Goal: Check status: Check status

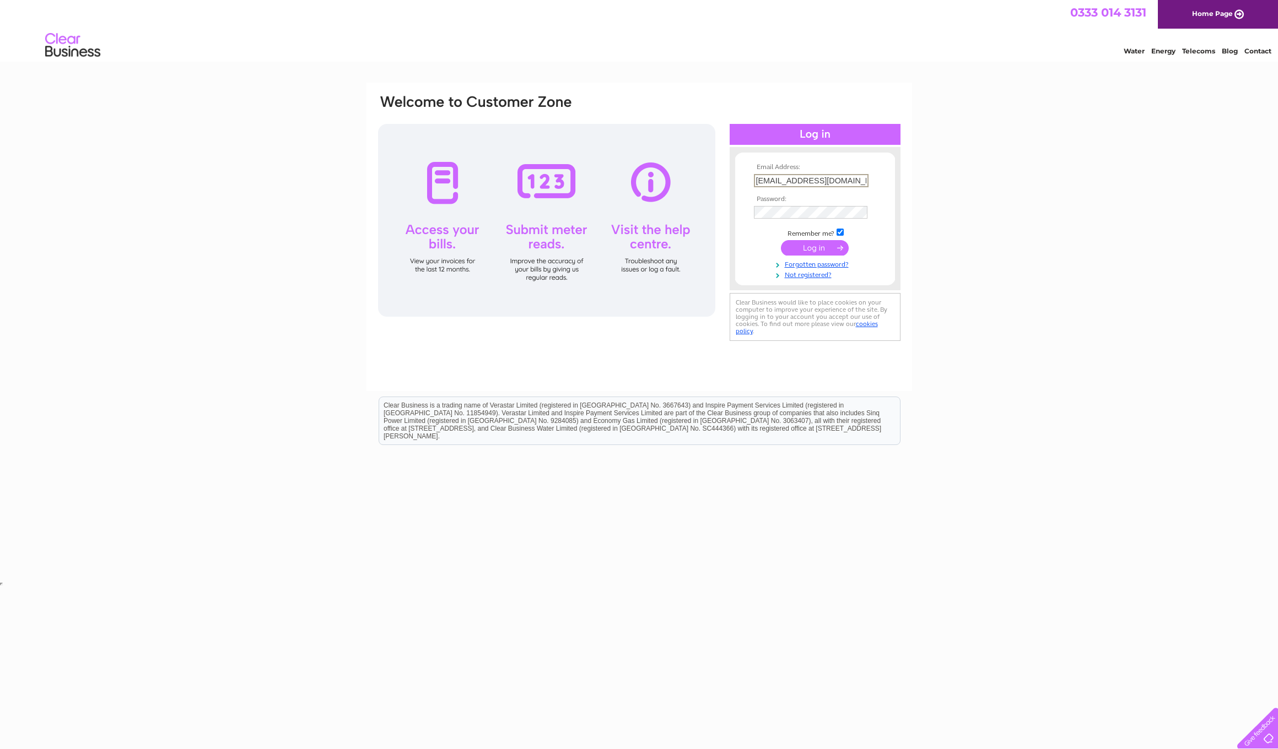
type input "info@thehealthrooms.co.uk"
click at [803, 245] on input "submit" at bounding box center [815, 247] width 68 height 15
click at [761, 251] on td at bounding box center [815, 246] width 128 height 21
click at [809, 247] on input "submit" at bounding box center [815, 247] width 68 height 15
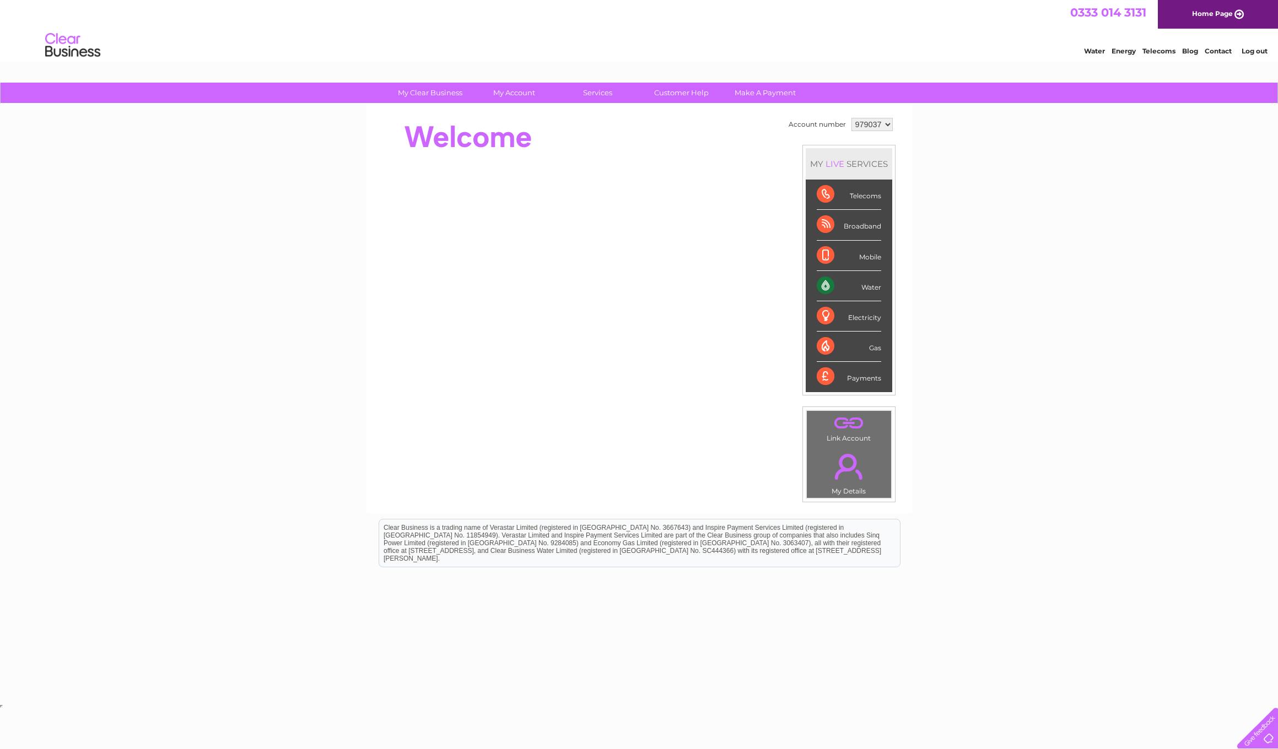
click at [833, 287] on div "Water" at bounding box center [849, 286] width 64 height 30
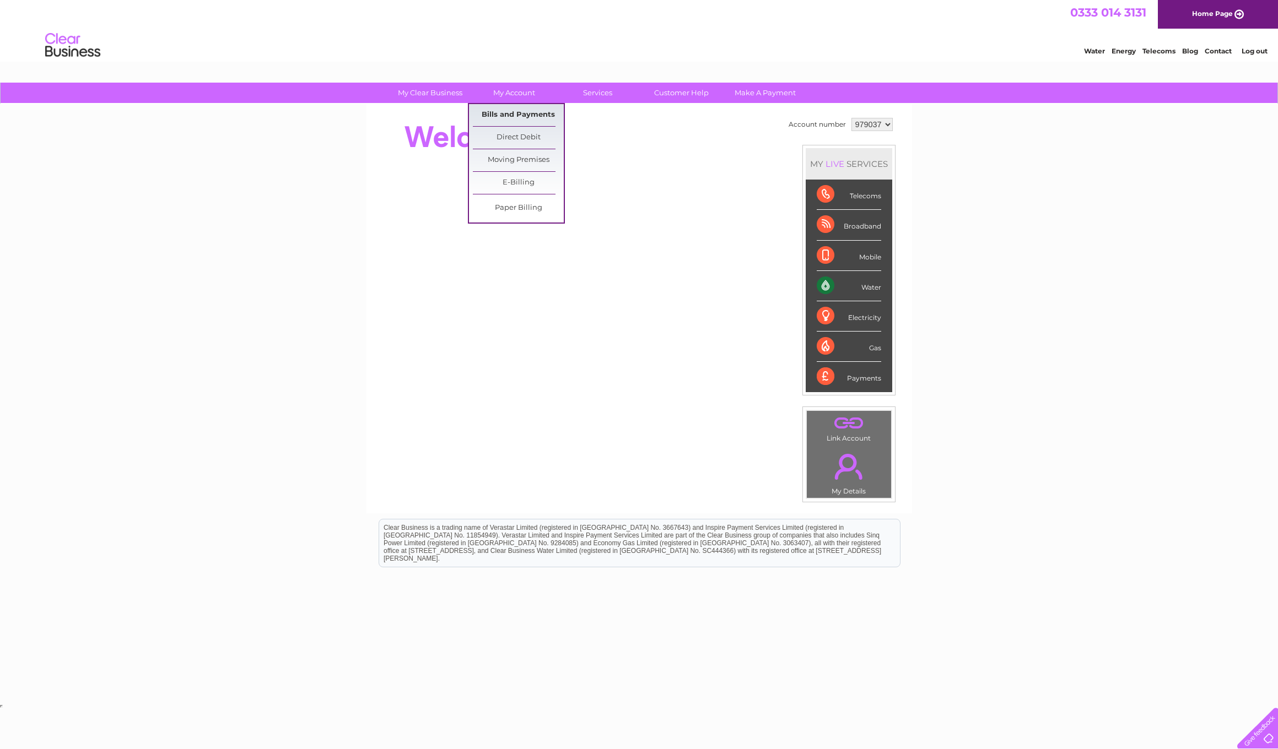
click at [517, 111] on link "Bills and Payments" at bounding box center [518, 115] width 91 height 22
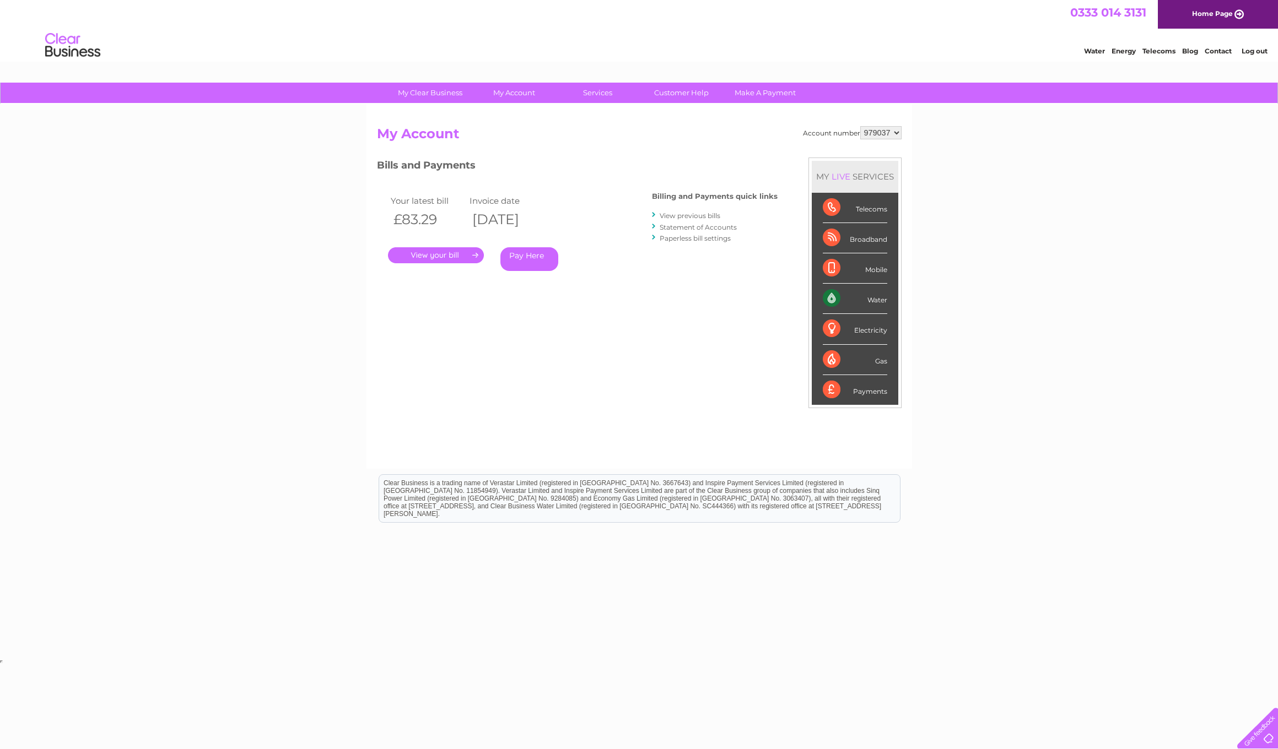
click at [677, 226] on link "Statement of Accounts" at bounding box center [698, 227] width 77 height 8
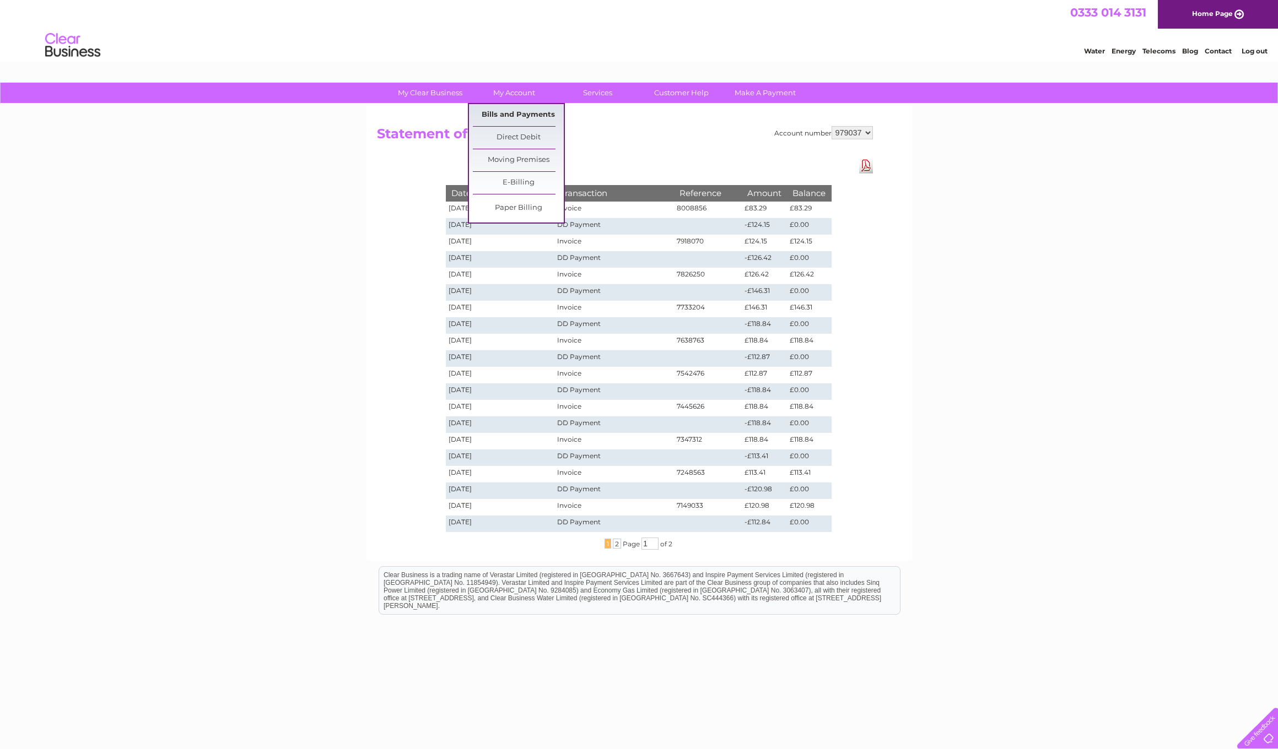
click at [507, 114] on link "Bills and Payments" at bounding box center [518, 115] width 91 height 22
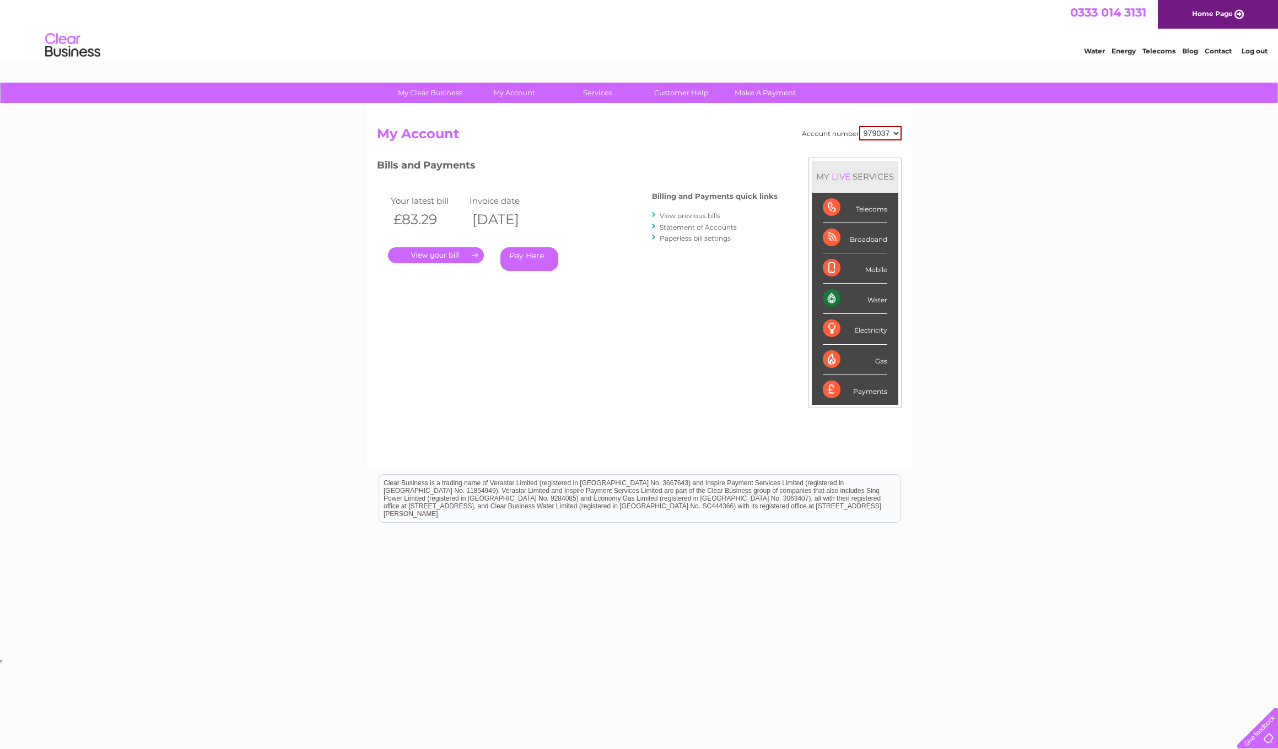
click at [440, 255] on link "." at bounding box center [436, 255] width 96 height 16
